Goal: Task Accomplishment & Management: Complete application form

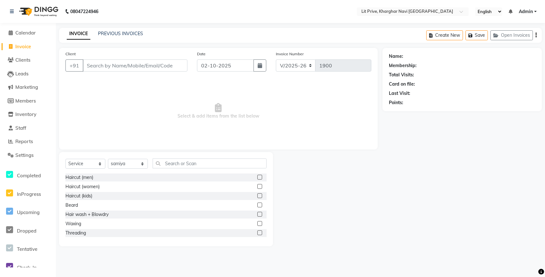
select select "5625"
select select "service"
select select "83138"
click at [257, 185] on label at bounding box center [259, 186] width 5 height 5
click at [257, 185] on input "checkbox" at bounding box center [259, 187] width 4 height 4
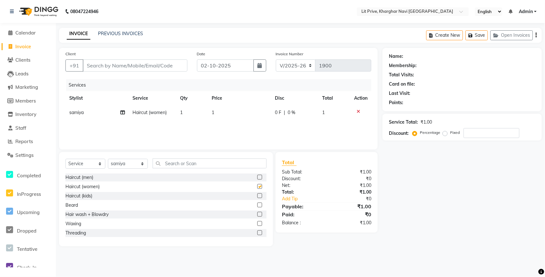
checkbox input "false"
click at [118, 163] on select "Select Stylist [PERSON_NAME] [PERSON_NAME] [PERSON_NAME] [PERSON_NAME] [PERSON_…" at bounding box center [128, 164] width 40 height 10
select select "88462"
click at [108, 159] on select "Select Stylist [PERSON_NAME] [PERSON_NAME] [PERSON_NAME] [PERSON_NAME] [PERSON_…" at bounding box center [128, 164] width 40 height 10
click at [257, 176] on label at bounding box center [259, 177] width 5 height 5
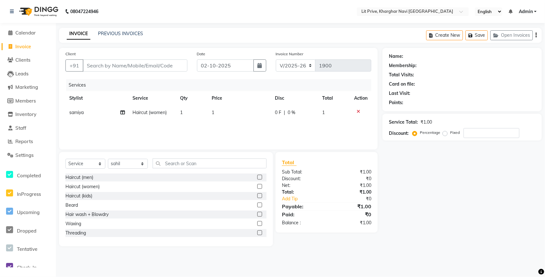
click at [257, 176] on input "checkbox" at bounding box center [259, 177] width 4 height 4
checkbox input "false"
click at [136, 164] on select "Select Stylist [PERSON_NAME] [PERSON_NAME] [PERSON_NAME] [PERSON_NAME] [PERSON_…" at bounding box center [128, 164] width 40 height 10
select select "65621"
click at [108, 161] on select "Select Stylist [PERSON_NAME] [PERSON_NAME] [PERSON_NAME] [PERSON_NAME] [PERSON_…" at bounding box center [128, 164] width 40 height 10
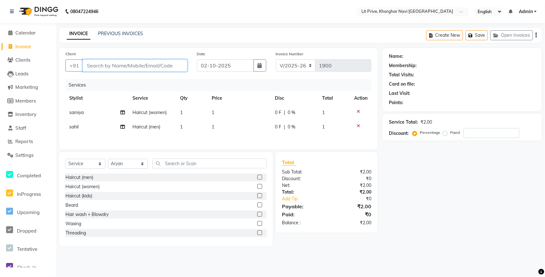
click at [130, 61] on input "Client" at bounding box center [135, 65] width 105 height 12
click at [257, 177] on label at bounding box center [259, 177] width 5 height 5
click at [257, 177] on input "checkbox" at bounding box center [259, 177] width 4 height 4
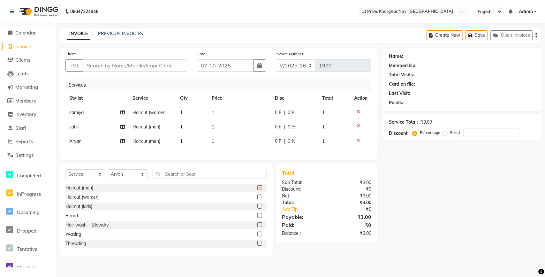
checkbox input "false"
click at [242, 110] on td "1" at bounding box center [239, 112] width 63 height 14
select select "83138"
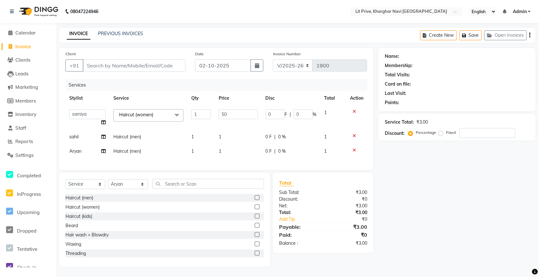
type input "500"
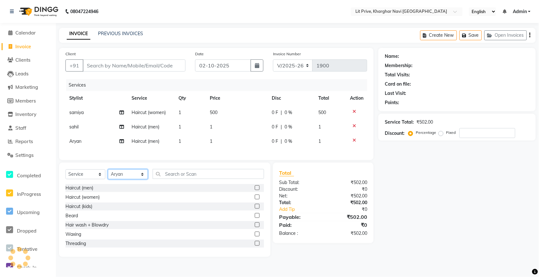
click at [125, 184] on div "Select Service Product Membership Package Voucher Prepaid Gift Card Select Styl…" at bounding box center [164, 176] width 199 height 15
select select "38245"
click at [108, 175] on select "Select Stylist [PERSON_NAME] [PERSON_NAME] [PERSON_NAME] [PERSON_NAME] [PERSON_…" at bounding box center [128, 174] width 40 height 10
click at [257, 190] on label at bounding box center [259, 187] width 5 height 5
click at [257, 190] on input "checkbox" at bounding box center [259, 188] width 4 height 4
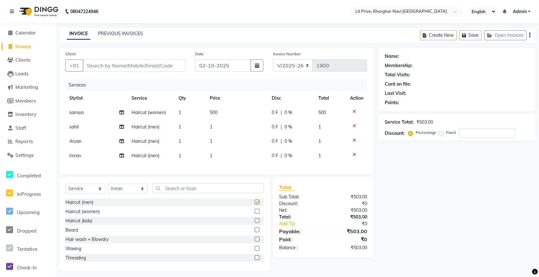
checkbox input "false"
click at [241, 139] on td "1" at bounding box center [237, 141] width 62 height 14
select select "65621"
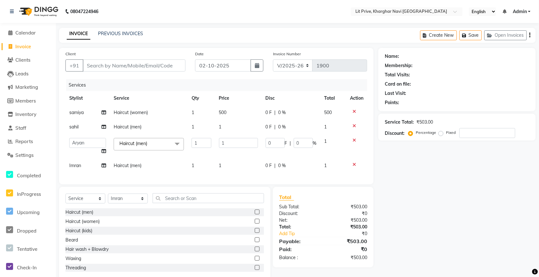
click at [243, 131] on td "1" at bounding box center [238, 127] width 47 height 14
select select "88462"
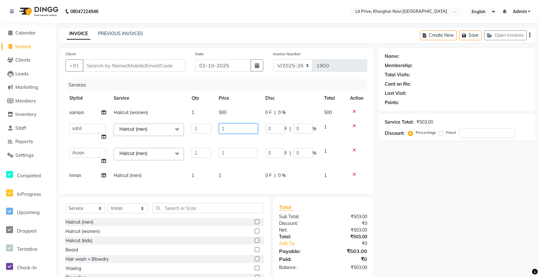
click at [243, 131] on input "1" at bounding box center [238, 129] width 39 height 10
type input "200"
click at [245, 145] on td "1" at bounding box center [238, 156] width 47 height 24
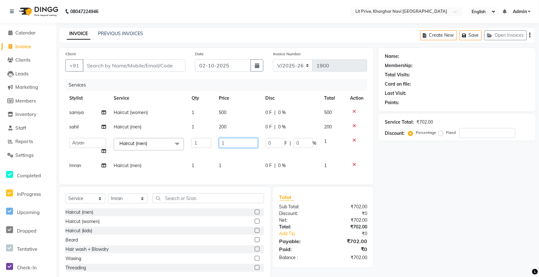
click at [245, 145] on input "1" at bounding box center [238, 143] width 39 height 10
type input "100"
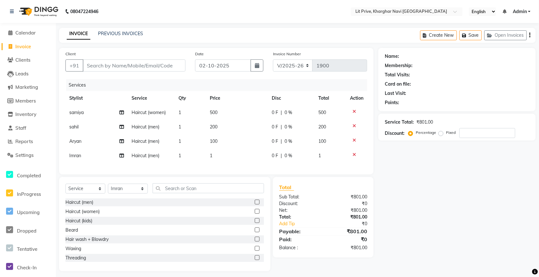
click at [245, 130] on td "200" at bounding box center [237, 127] width 62 height 14
select select "88462"
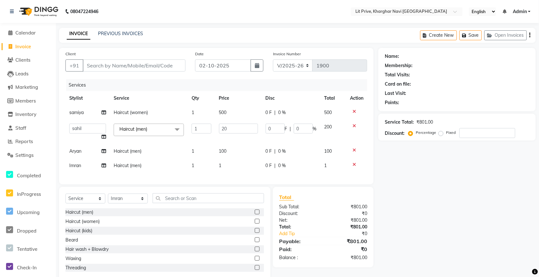
type input "2"
type input "150"
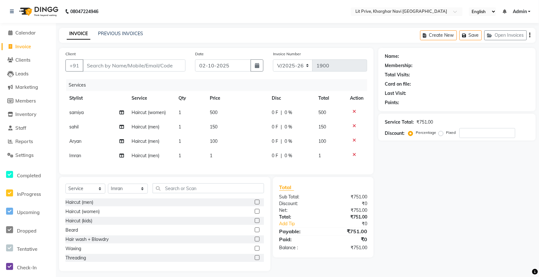
click at [241, 161] on td "1" at bounding box center [237, 155] width 62 height 14
select select "38245"
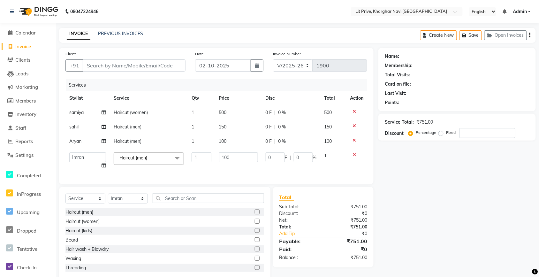
type input "1000"
click at [156, 64] on input "Client" at bounding box center [134, 65] width 103 height 12
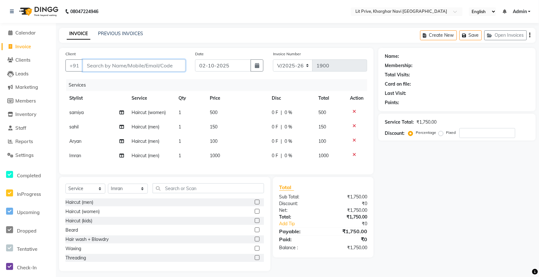
type input "l"
type input "0"
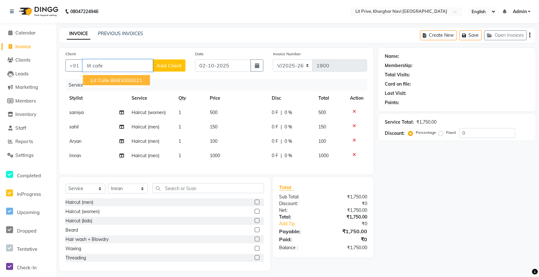
click at [136, 79] on ngb-highlight "8693000021" at bounding box center [126, 80] width 32 height 6
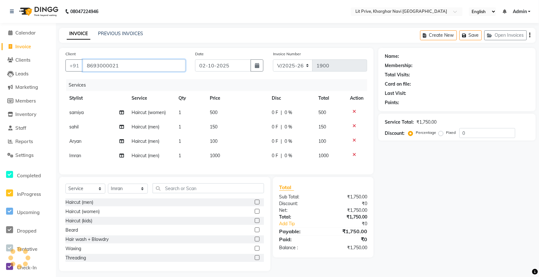
type input "8693000021"
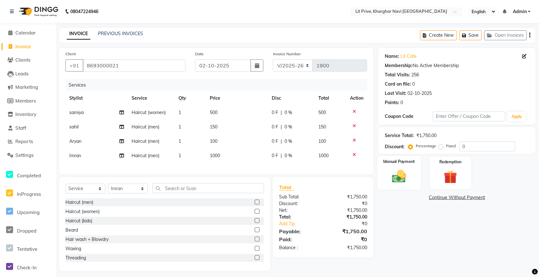
click at [401, 171] on img at bounding box center [399, 176] width 23 height 16
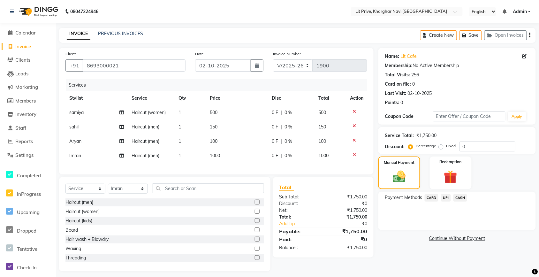
click at [444, 197] on span "UPI" at bounding box center [446, 197] width 10 height 7
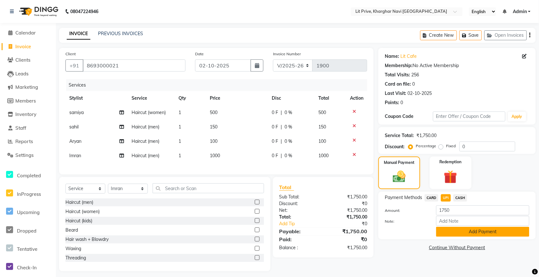
click at [444, 229] on button "Add Payment" at bounding box center [482, 232] width 93 height 10
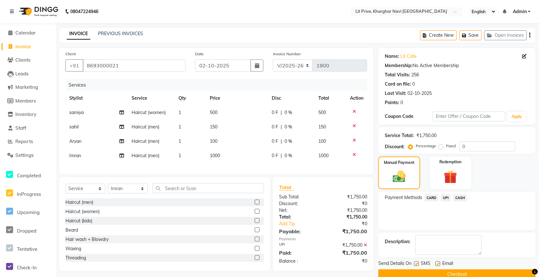
click at [437, 263] on label at bounding box center [437, 263] width 5 height 5
click at [437, 263] on input "checkbox" at bounding box center [437, 264] width 4 height 4
checkbox input "false"
click at [416, 264] on label at bounding box center [416, 263] width 5 height 5
click at [416, 264] on input "checkbox" at bounding box center [416, 264] width 4 height 4
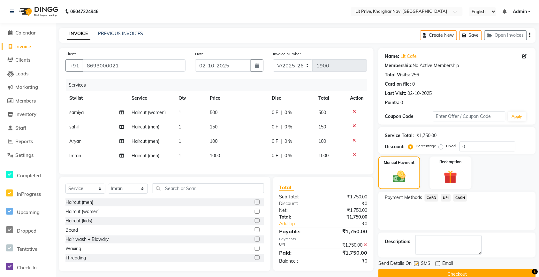
checkbox input "false"
click at [418, 273] on button "Checkout" at bounding box center [456, 274] width 157 height 10
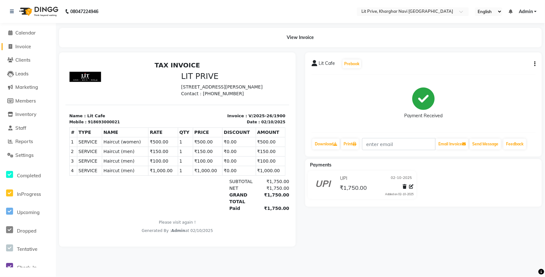
click at [15, 46] on span "Invoice" at bounding box center [23, 46] width 16 height 6
select select "service"
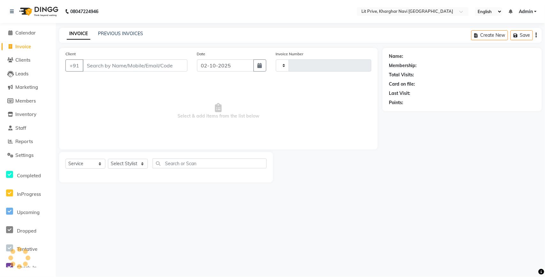
type input "1901"
select select "5625"
click at [116, 31] on link "PREVIOUS INVOICES" at bounding box center [120, 34] width 45 height 6
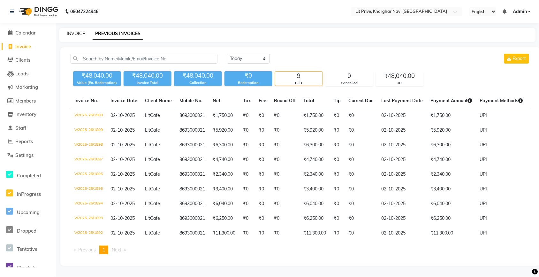
click at [82, 33] on link "INVOICE" at bounding box center [76, 34] width 18 height 6
select select "service"
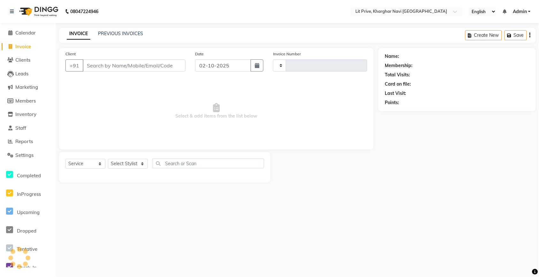
type input "1901"
select select "5625"
click at [130, 29] on div "INVOICE PREVIOUS INVOICES Create New Save Open Invoices" at bounding box center [300, 35] width 483 height 15
click at [131, 34] on link "PREVIOUS INVOICES" at bounding box center [120, 34] width 45 height 6
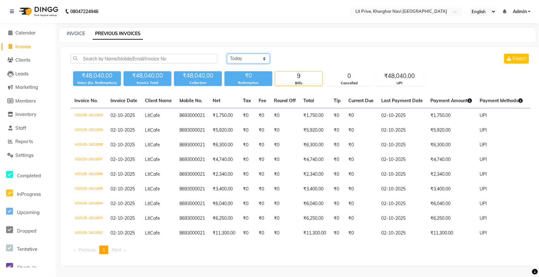
click at [260, 58] on select "[DATE] [DATE] Custom Range" at bounding box center [248, 59] width 43 height 10
select select "range"
click at [227, 54] on select "[DATE] [DATE] Custom Range" at bounding box center [248, 59] width 43 height 10
click at [287, 61] on input "02-10-2025" at bounding box center [300, 58] width 45 height 9
select select "10"
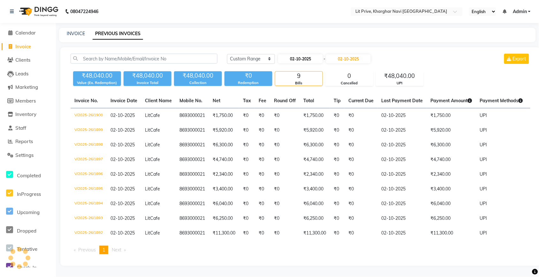
select select "2025"
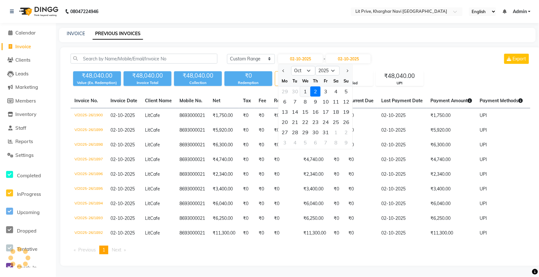
click at [304, 89] on div "1" at bounding box center [305, 92] width 10 height 10
type input "01-10-2025"
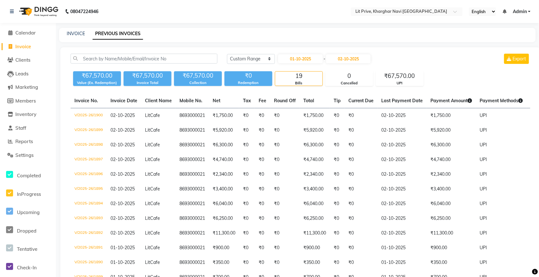
click at [27, 45] on span "Invoice" at bounding box center [23, 46] width 16 height 6
select select "service"
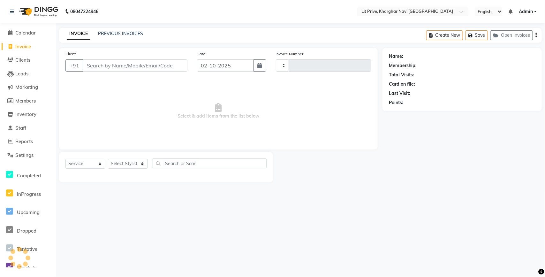
type input "1901"
select select "5625"
